Goal: Book appointment/travel/reservation

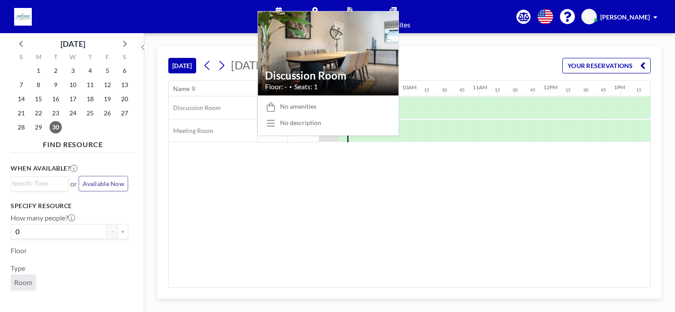
scroll to position [0, 618]
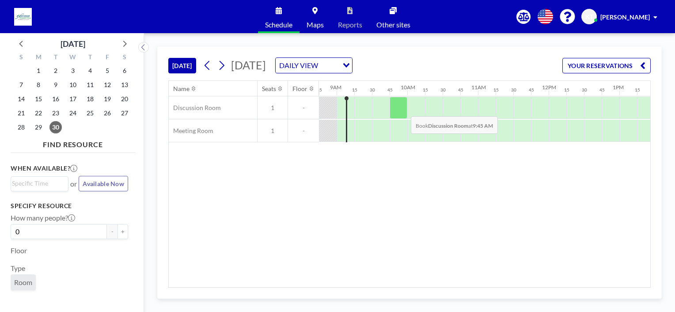
click at [404, 109] on div at bounding box center [399, 108] width 18 height 22
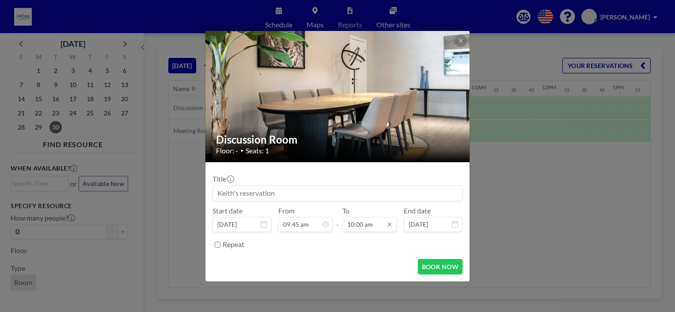
scroll to position [629, 0]
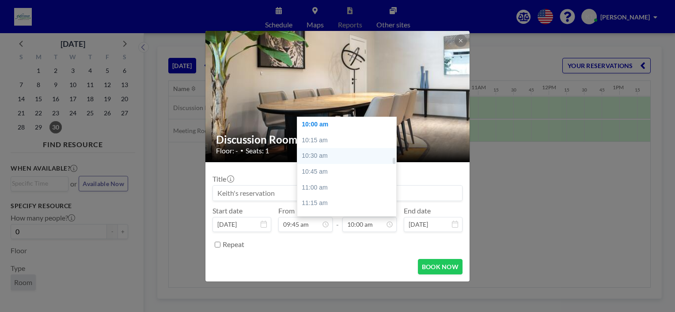
click at [321, 152] on div "10:30 am" at bounding box center [348, 156] width 103 height 16
type input "10:30 am"
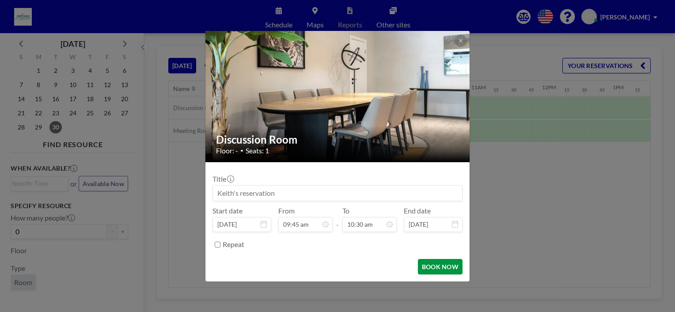
click at [435, 270] on button "BOOK NOW" at bounding box center [440, 266] width 45 height 15
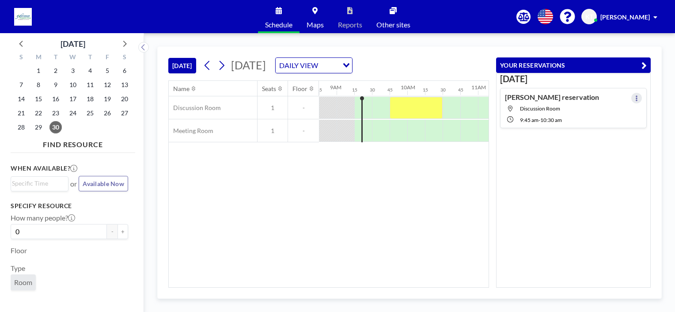
click at [631, 94] on button at bounding box center [636, 98] width 11 height 11
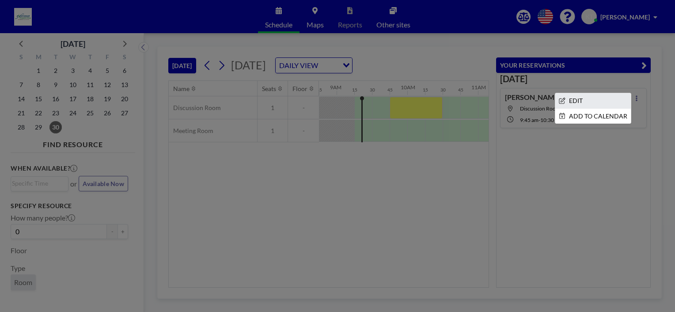
click at [605, 99] on li "EDIT" at bounding box center [593, 100] width 76 height 15
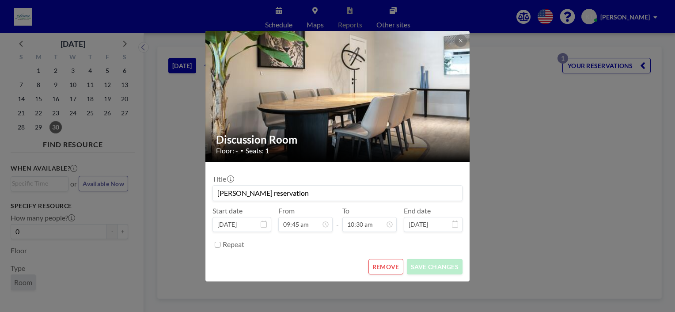
click at [267, 192] on input "[PERSON_NAME] reservation" at bounding box center [337, 193] width 249 height 15
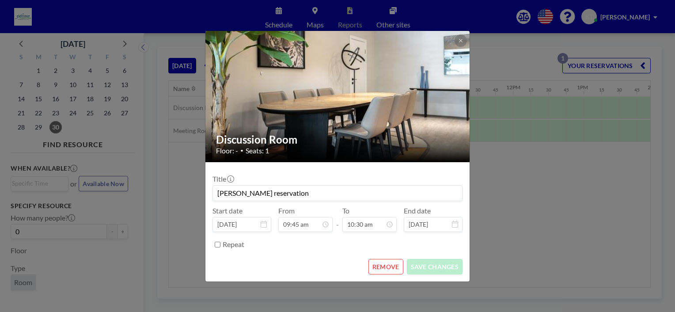
click at [289, 193] on input "[PERSON_NAME] reservation" at bounding box center [337, 193] width 249 height 15
type input "[PERSON_NAME] reservation -[PERSON_NAME]"
click at [435, 270] on button "SAVE CHANGES" at bounding box center [435, 266] width 56 height 15
